Goal: Check status: Check status

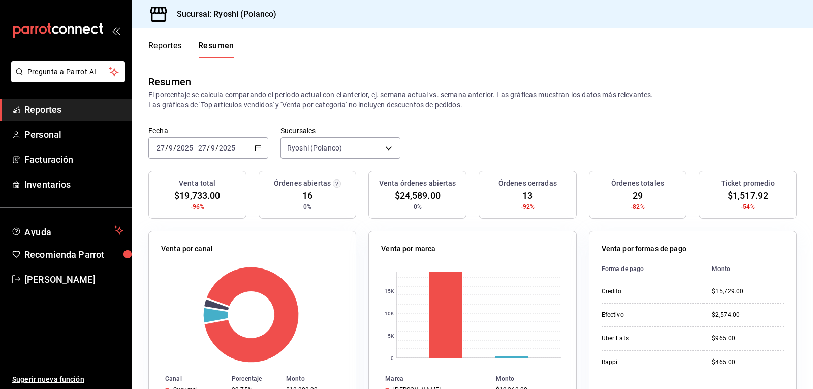
click at [166, 38] on div "Reportes Resumen" at bounding box center [183, 42] width 102 height 29
click at [172, 48] on button "Reportes" at bounding box center [165, 49] width 34 height 17
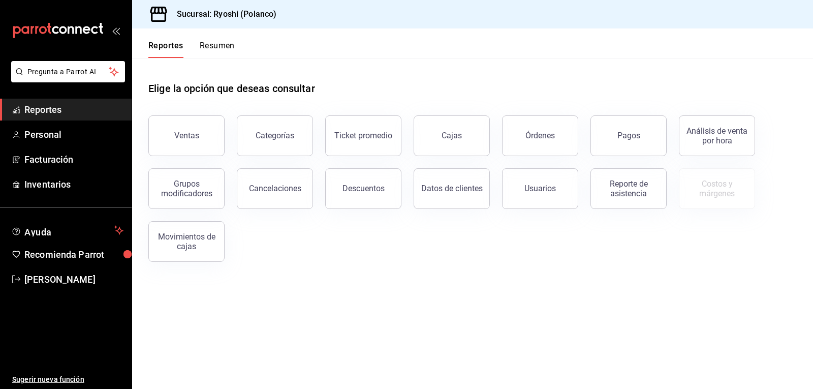
click at [231, 45] on button "Resumen" at bounding box center [217, 49] width 35 height 17
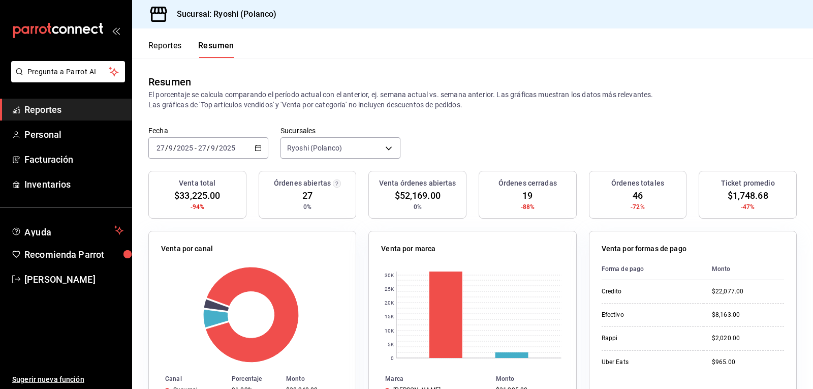
click at [170, 48] on button "Reportes" at bounding box center [165, 49] width 34 height 17
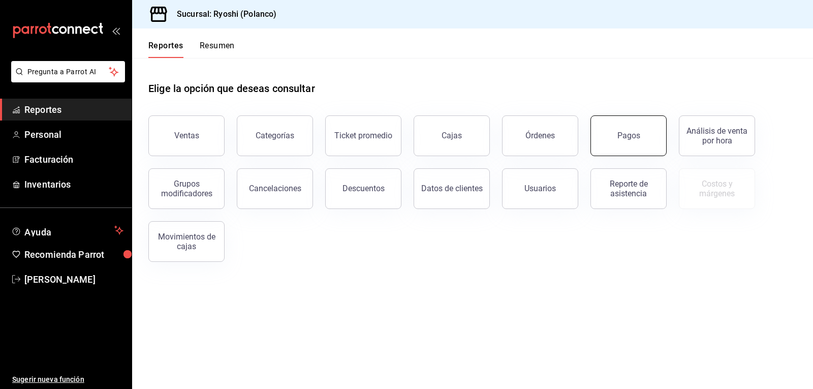
click at [609, 141] on button "Pagos" at bounding box center [629, 135] width 76 height 41
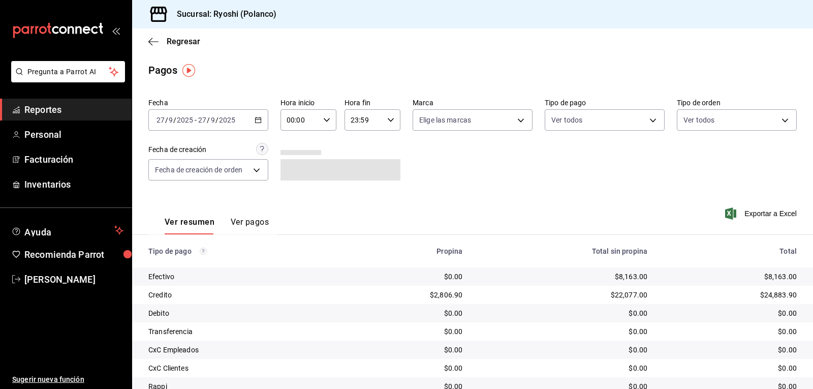
click at [326, 119] on \(Stroke\) "button" at bounding box center [327, 120] width 6 height 4
click at [295, 197] on span "02" at bounding box center [293, 195] width 12 height 8
click at [482, 186] on div at bounding box center [406, 194] width 813 height 389
click at [325, 120] on \(Stroke\) "button" at bounding box center [327, 120] width 6 height 4
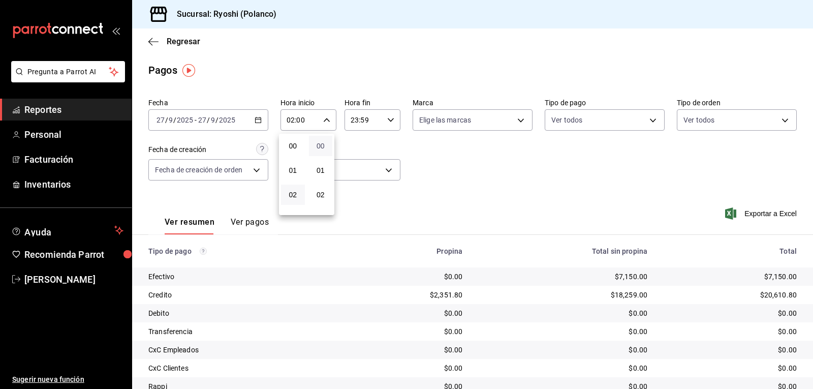
scroll to position [49, 0]
click at [293, 172] on span "03" at bounding box center [293, 170] width 12 height 8
type input "03:00"
click at [455, 163] on div at bounding box center [406, 194] width 813 height 389
